Goal: Task Accomplishment & Management: Use online tool/utility

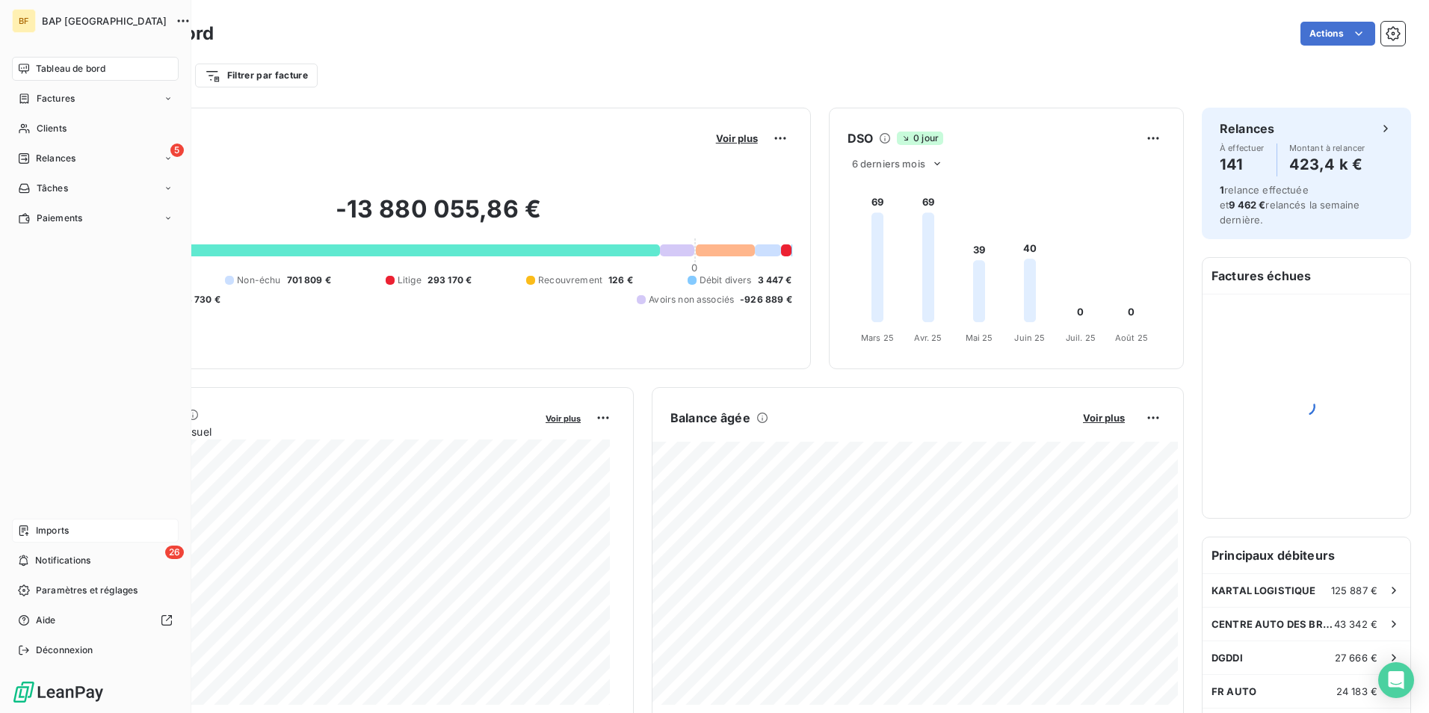
click at [72, 523] on div "Imports" at bounding box center [95, 531] width 167 height 24
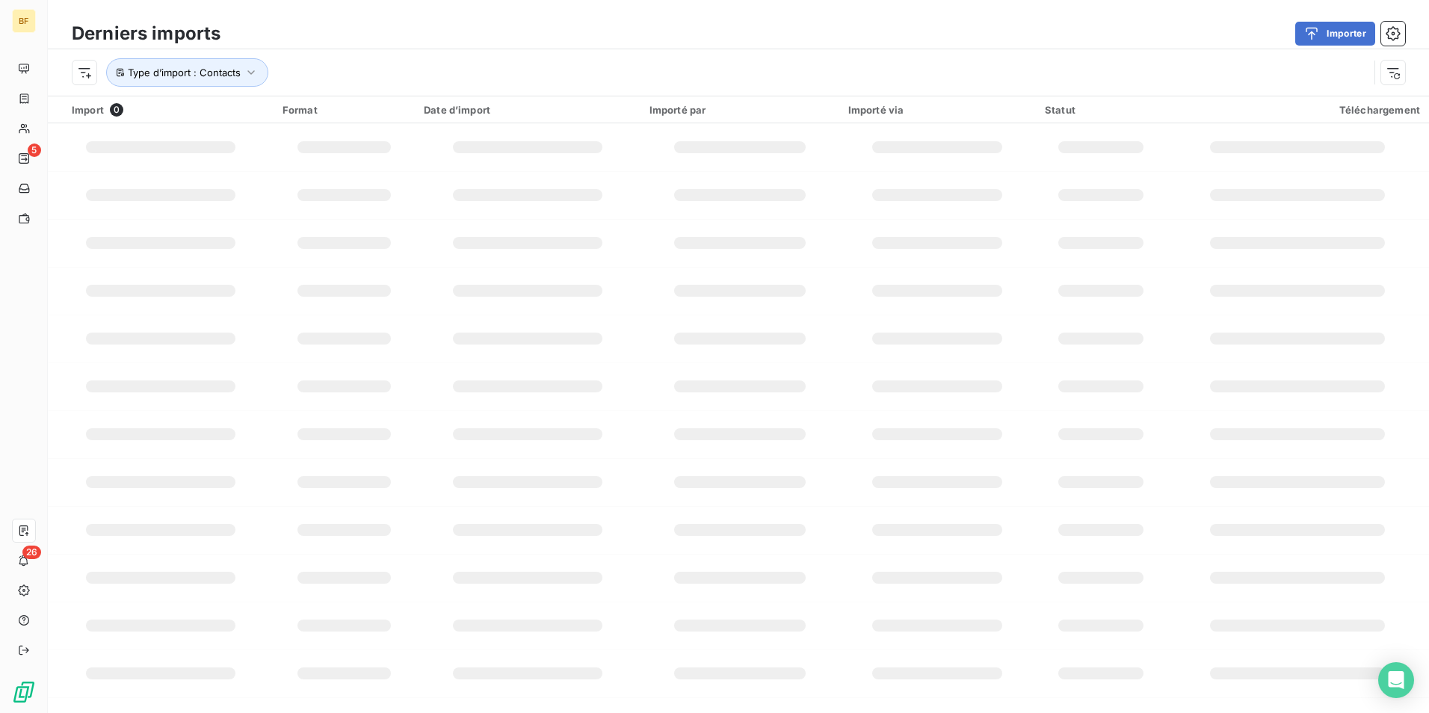
click at [217, 53] on div "Type d’import : Contacts" at bounding box center [738, 72] width 1381 height 46
click at [226, 72] on span "Type d’import : Contacts" at bounding box center [184, 72] width 113 height 12
click at [367, 109] on span "Contacts" at bounding box center [345, 111] width 46 height 15
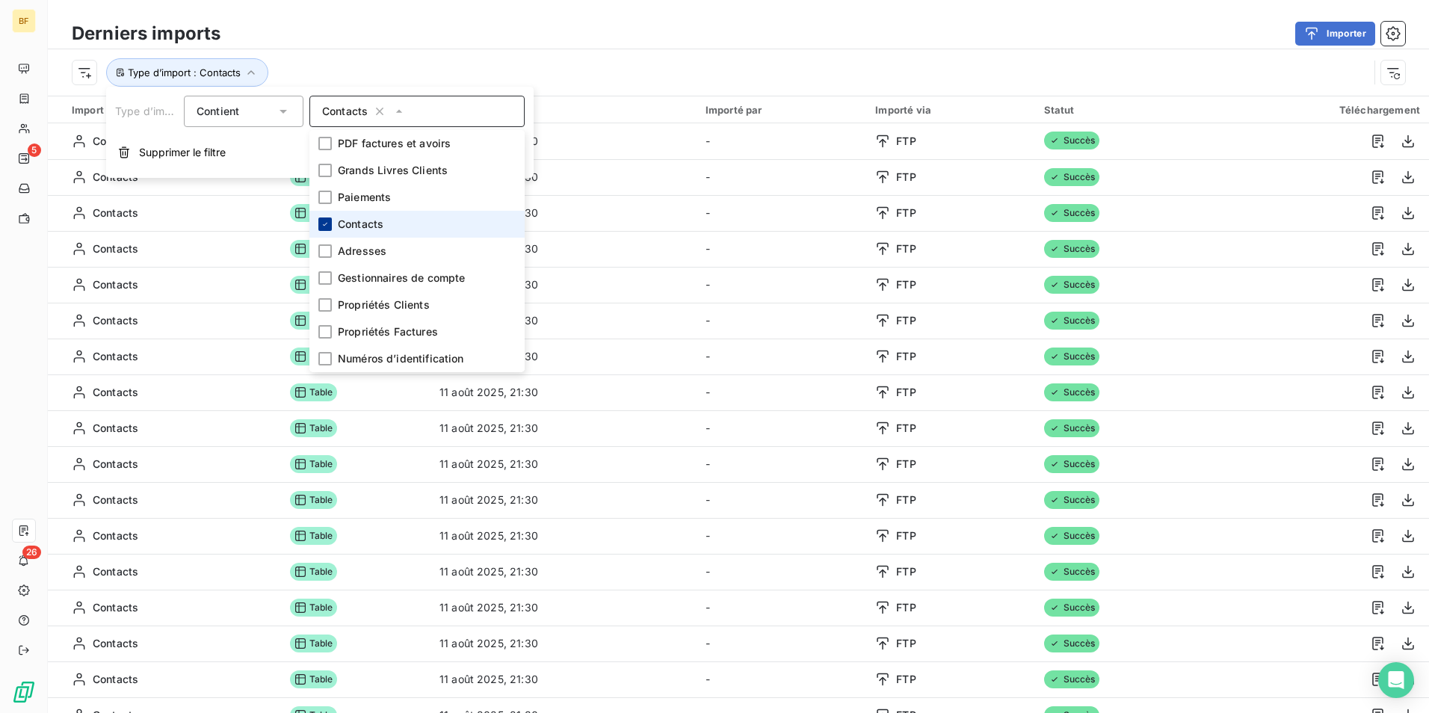
click at [331, 223] on div at bounding box center [324, 223] width 13 height 13
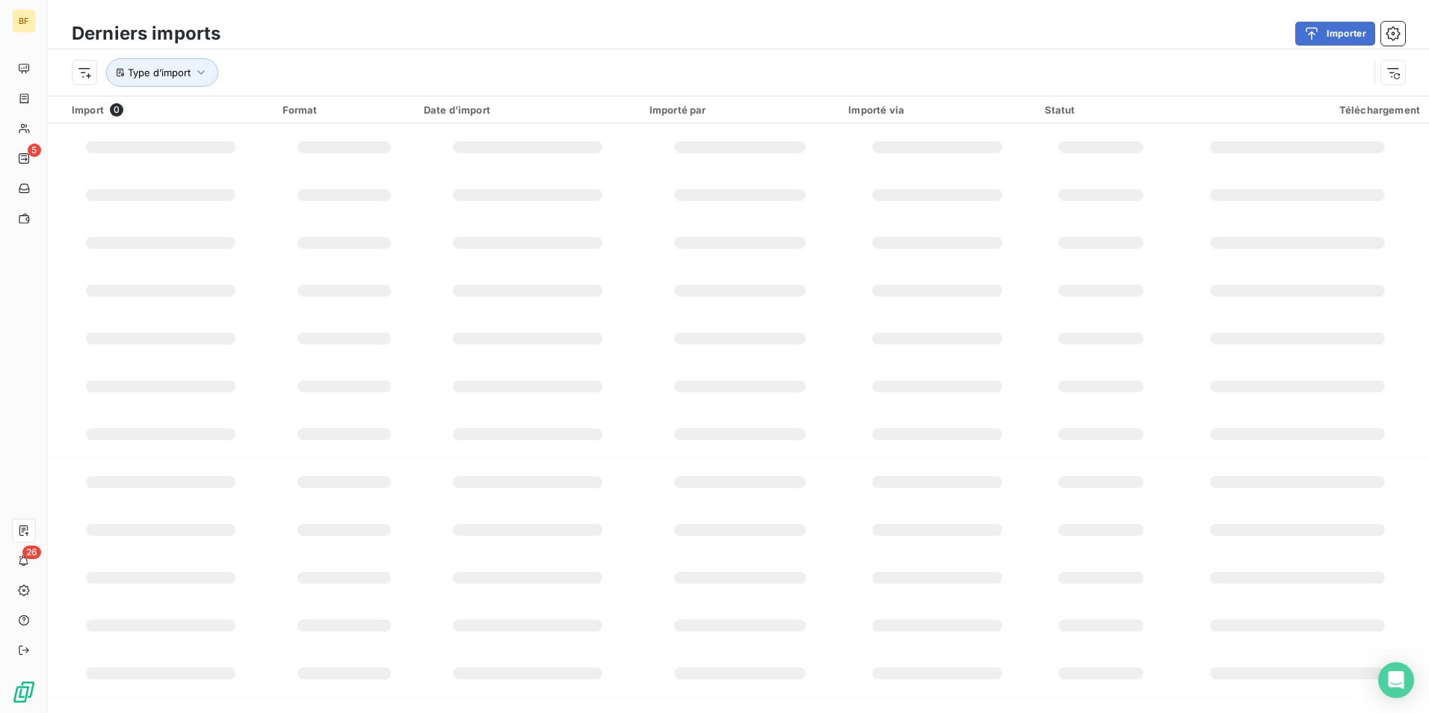
click at [457, 2] on div "Derniers imports Importer Type d’import" at bounding box center [738, 48] width 1381 height 96
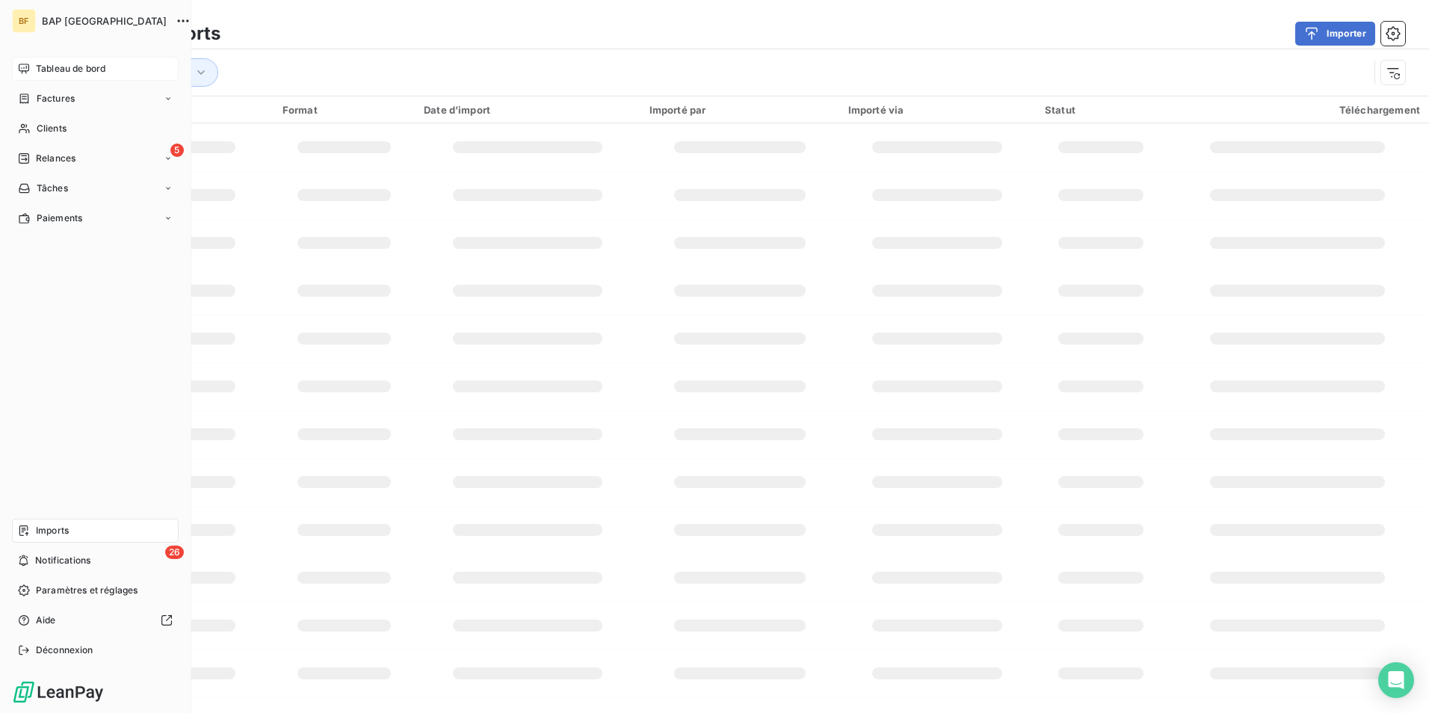
click at [90, 59] on div "Tableau de bord" at bounding box center [95, 69] width 167 height 24
